Goal: Transaction & Acquisition: Register for event/course

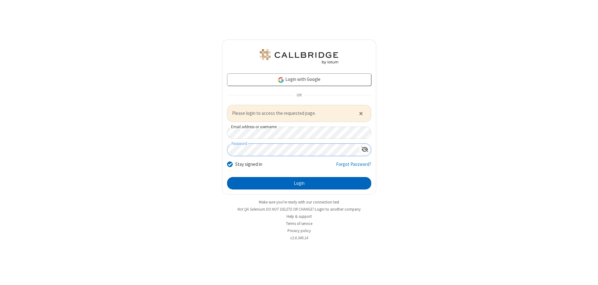
click at [299, 183] on button "Login" at bounding box center [299, 183] width 144 height 12
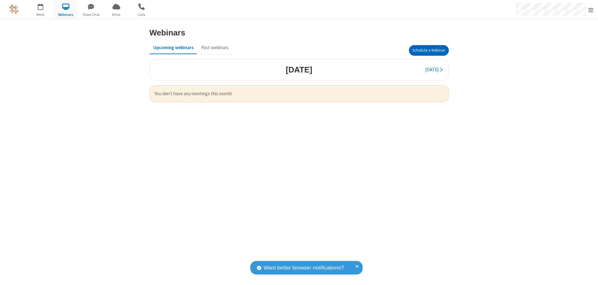
click at [429, 50] on button "Schedule a Webinar" at bounding box center [429, 50] width 40 height 11
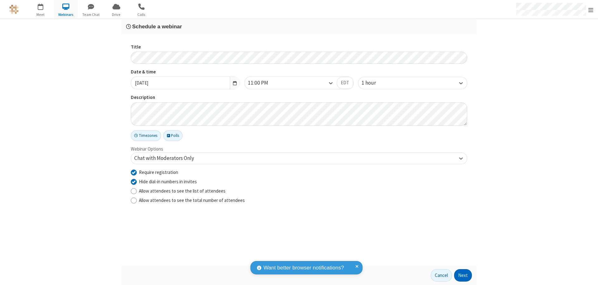
click at [463, 276] on button "Next" at bounding box center [463, 275] width 18 height 12
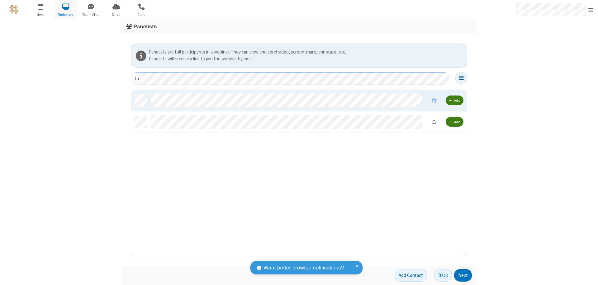
scroll to position [162, 331]
click at [463, 276] on button "Next" at bounding box center [463, 275] width 18 height 12
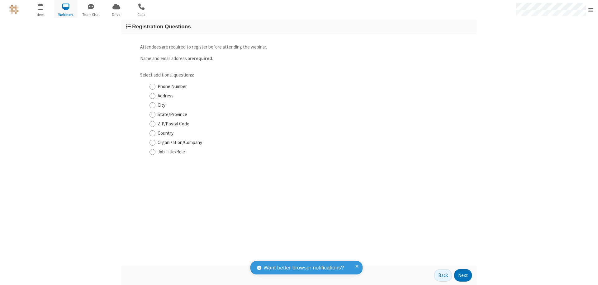
click at [152, 87] on input "Phone Number" at bounding box center [152, 86] width 6 height 7
checkbox input "true"
click at [463, 276] on button "Next" at bounding box center [463, 275] width 18 height 12
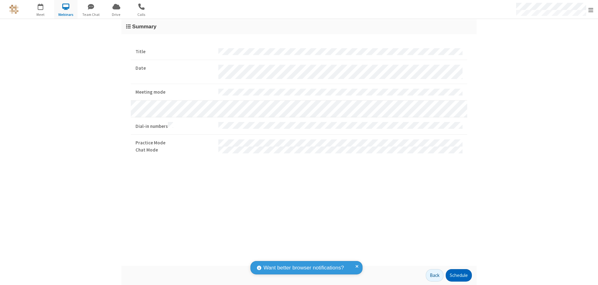
click at [458, 276] on button "Schedule" at bounding box center [459, 275] width 26 height 12
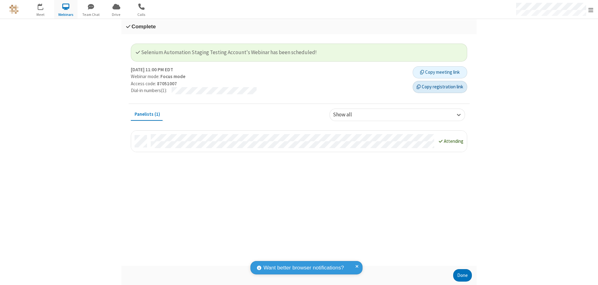
click at [440, 87] on button "Copy registration link" at bounding box center [440, 87] width 54 height 12
click at [462, 276] on button "Done" at bounding box center [462, 275] width 19 height 12
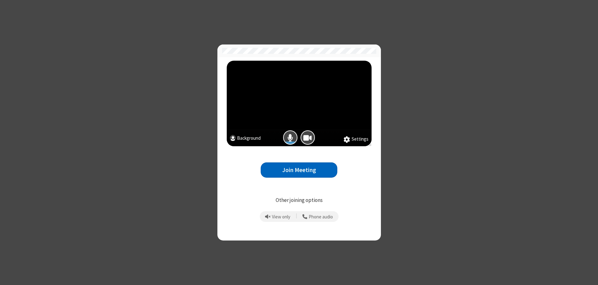
click at [299, 170] on button "Join Meeting" at bounding box center [299, 170] width 77 height 15
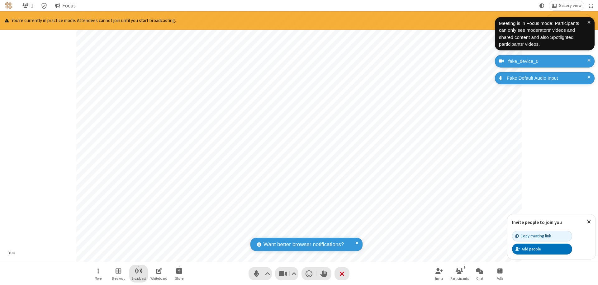
click at [138, 271] on span "Start broadcast" at bounding box center [139, 271] width 8 height 8
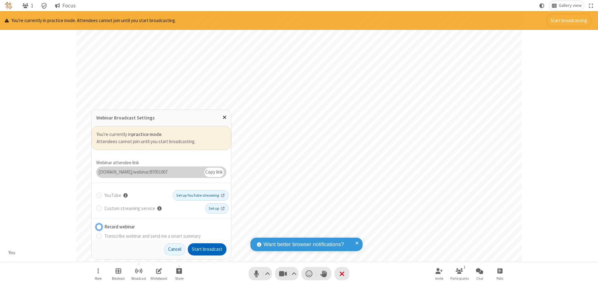
click at [207, 249] on button "Start broadcast" at bounding box center [207, 250] width 39 height 12
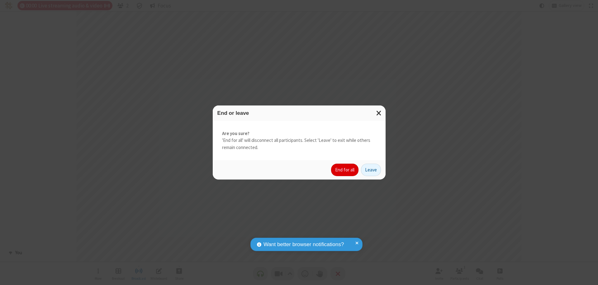
click at [345, 170] on button "End for all" at bounding box center [344, 170] width 27 height 12
